Goal: Transaction & Acquisition: Book appointment/travel/reservation

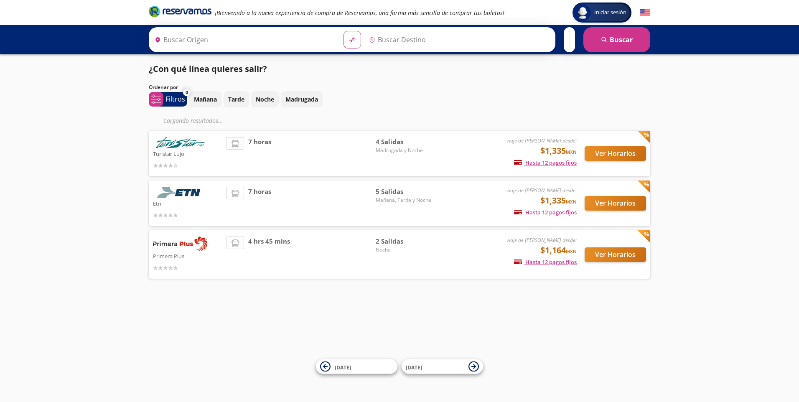
type input "[GEOGRAPHIC_DATA], [GEOGRAPHIC_DATA]"
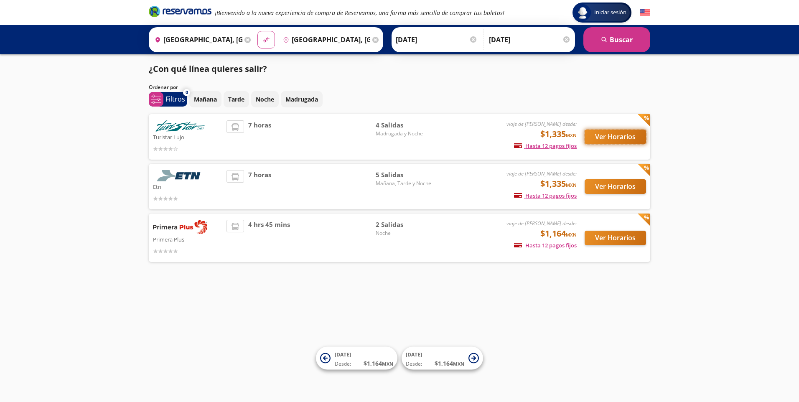
click at [621, 138] on button "Ver Horarios" at bounding box center [615, 137] width 61 height 15
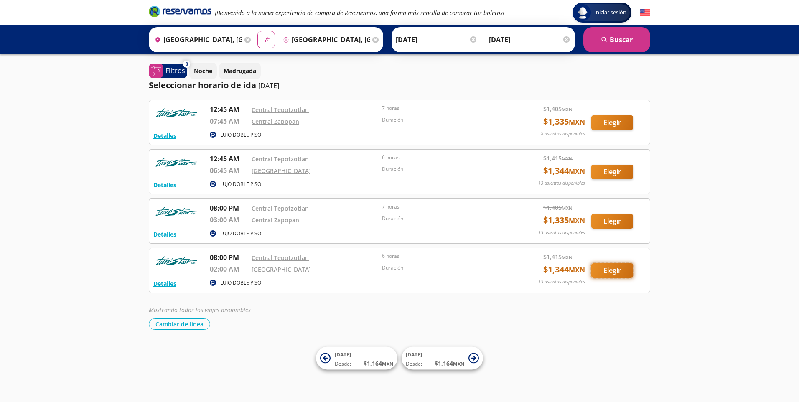
click at [606, 270] on button "Elegir" at bounding box center [612, 270] width 42 height 15
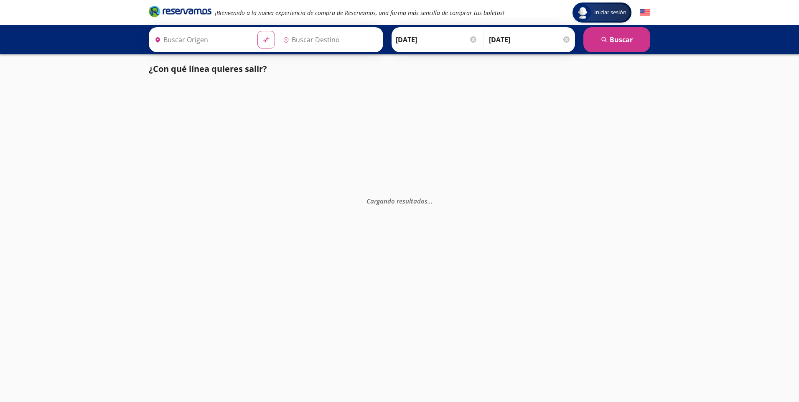
type input "[GEOGRAPHIC_DATA], [GEOGRAPHIC_DATA]"
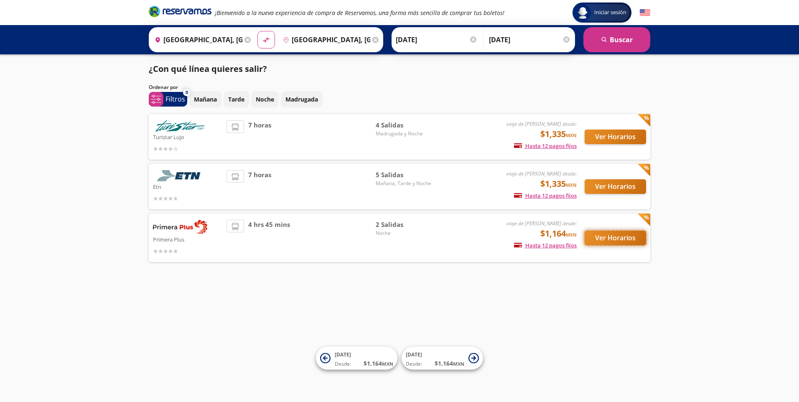
click at [604, 235] on button "Ver Horarios" at bounding box center [615, 238] width 61 height 15
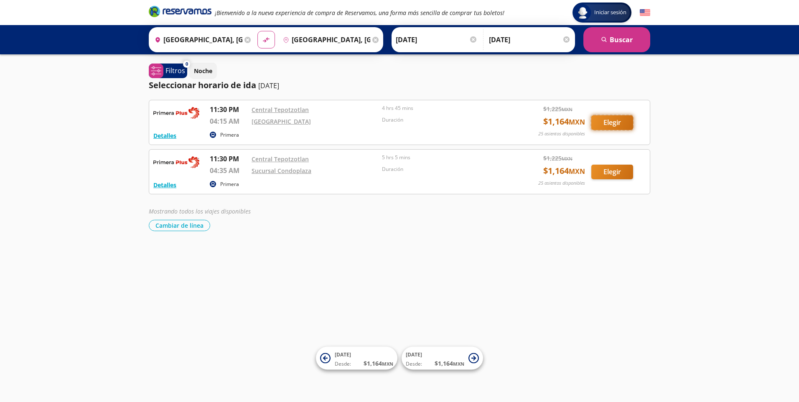
click at [611, 124] on button "Elegir" at bounding box center [612, 122] width 42 height 15
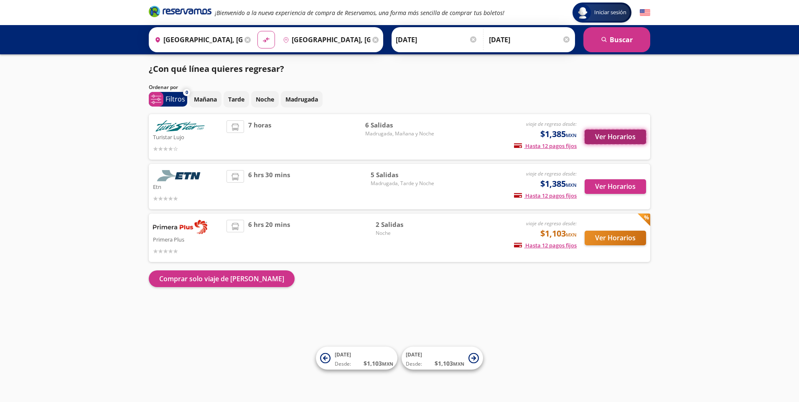
click at [633, 138] on button "Ver Horarios" at bounding box center [615, 137] width 61 height 15
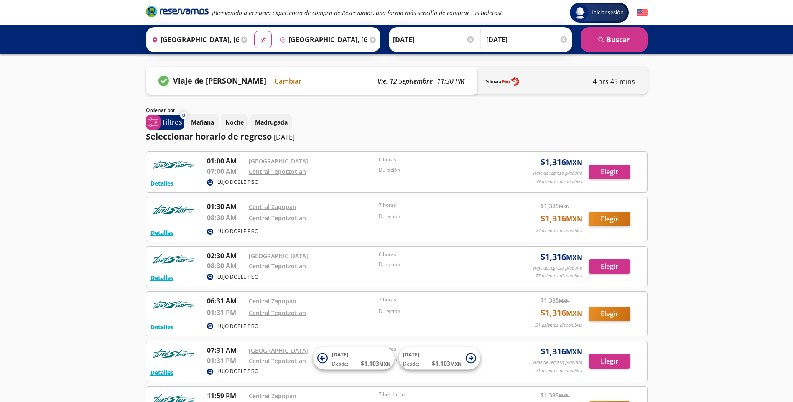
scroll to position [99, 0]
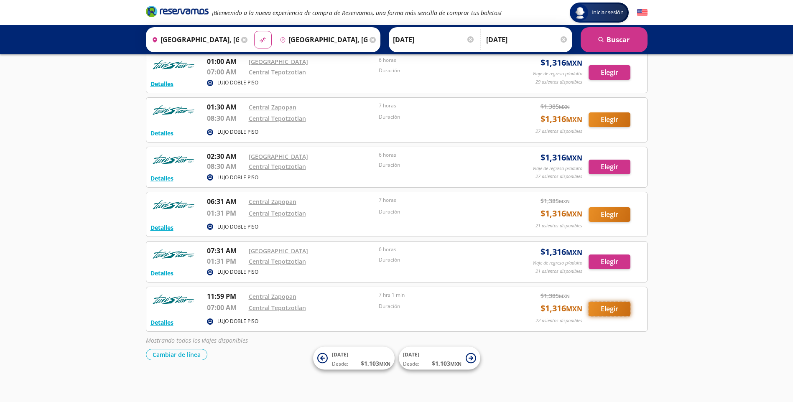
click at [611, 307] on button "Elegir" at bounding box center [610, 309] width 42 height 15
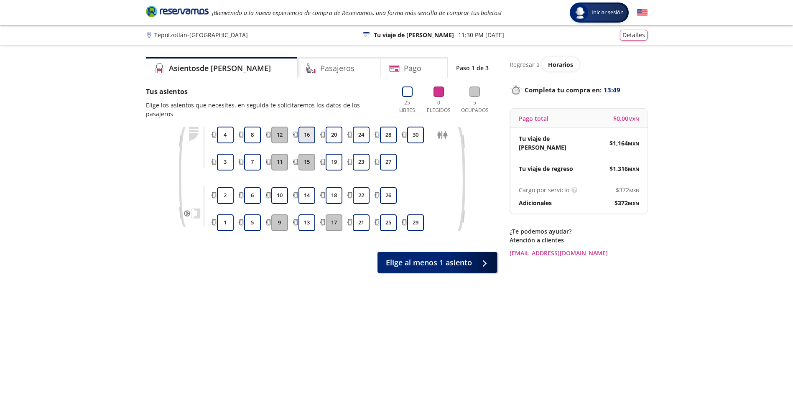
click at [303, 127] on button "16" at bounding box center [306, 135] width 17 height 17
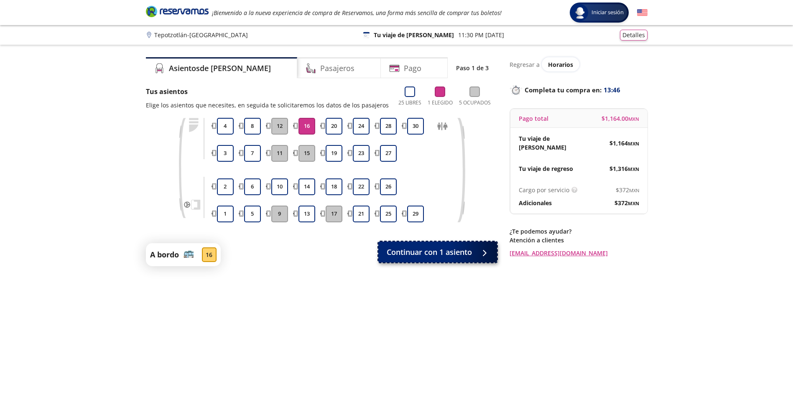
click at [433, 257] on span "Continuar con 1 asiento" at bounding box center [429, 252] width 85 height 11
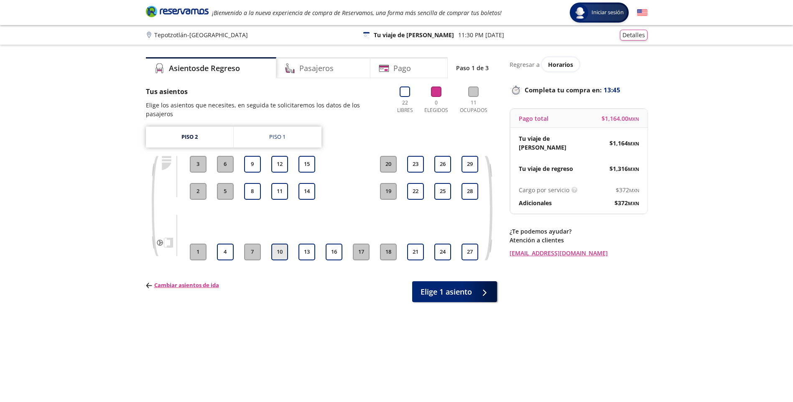
click at [276, 245] on button "10" at bounding box center [279, 252] width 17 height 17
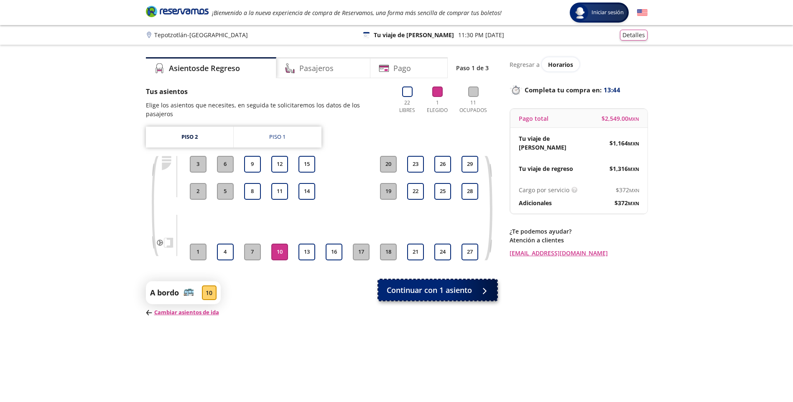
click at [475, 280] on button "Continuar con 1 asiento" at bounding box center [437, 290] width 119 height 21
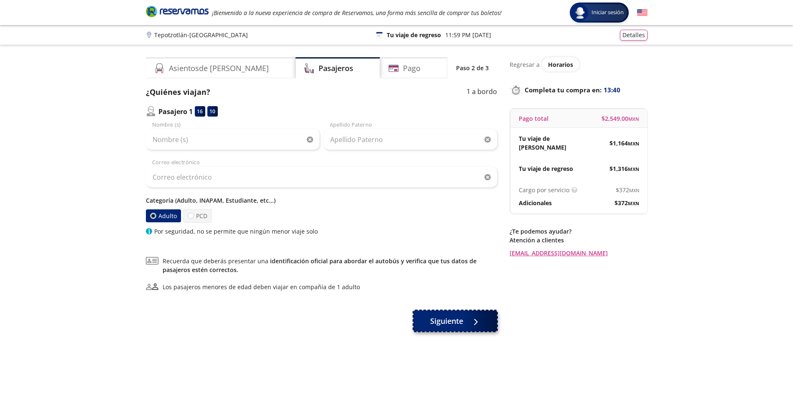
click at [460, 319] on span "Siguiente" at bounding box center [446, 321] width 33 height 11
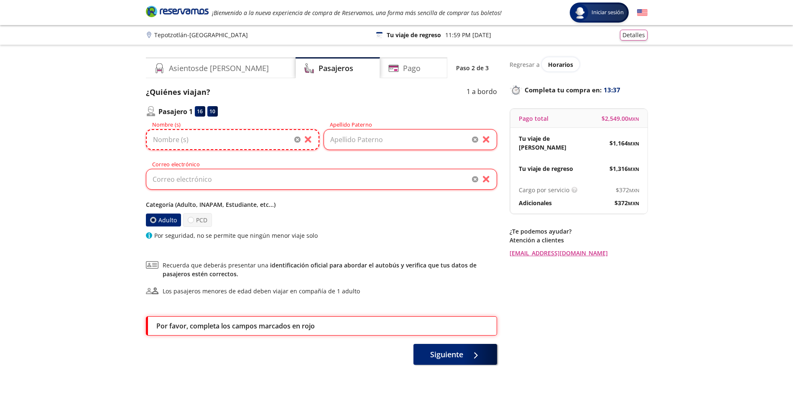
click at [235, 141] on input "Nombre (s)" at bounding box center [232, 139] width 173 height 21
type input "[PERSON_NAME]"
type input "[EMAIL_ADDRESS][DOMAIN_NAME]"
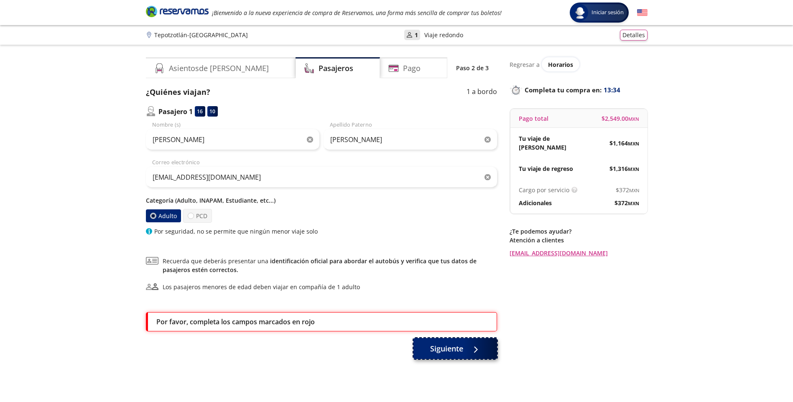
click at [472, 351] on icon at bounding box center [474, 350] width 6 height 6
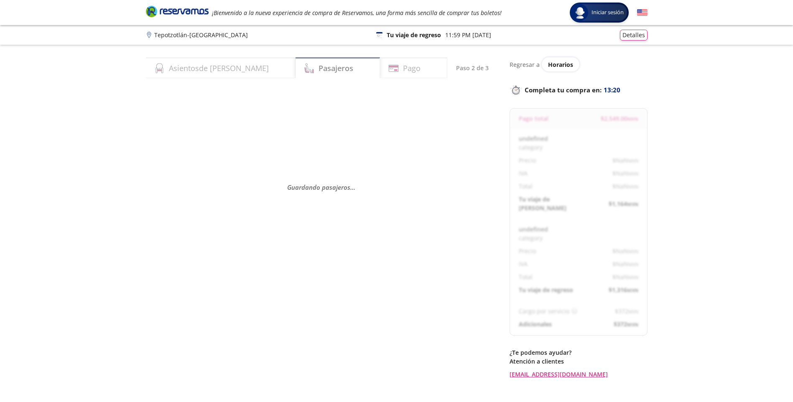
select select "MX"
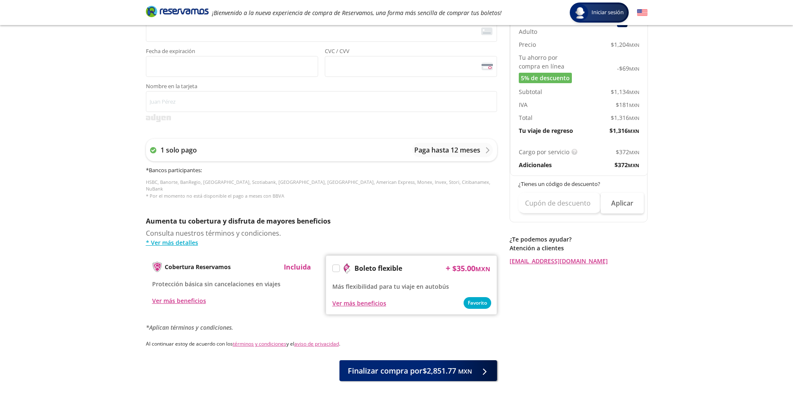
scroll to position [284, 0]
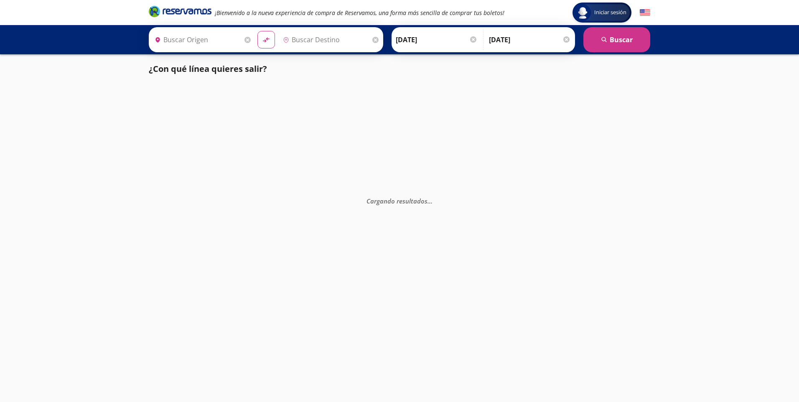
type input "[GEOGRAPHIC_DATA], [GEOGRAPHIC_DATA]"
